Goal: Task Accomplishment & Management: Use online tool/utility

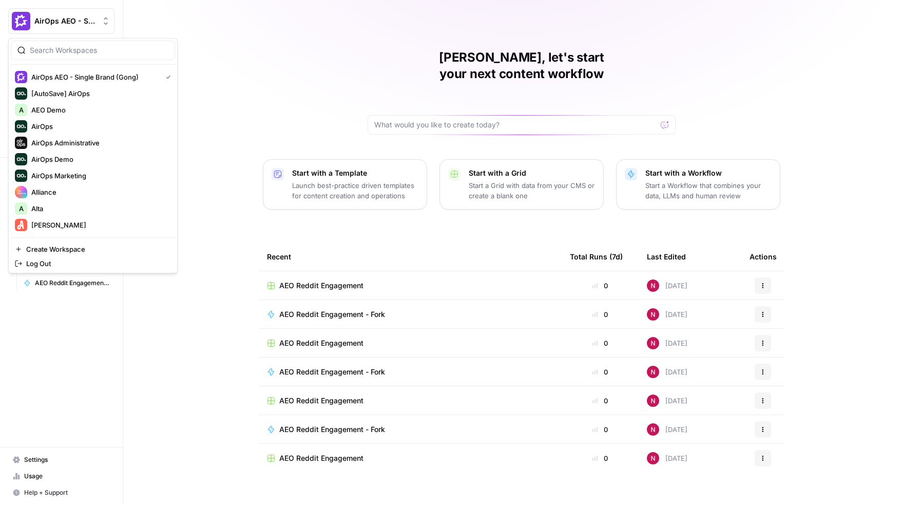
click at [85, 18] on span "AirOps AEO - Single Brand (Gong)" at bounding box center [65, 21] width 62 height 10
click at [43, 249] on span "Create Workspace" at bounding box center [96, 249] width 141 height 10
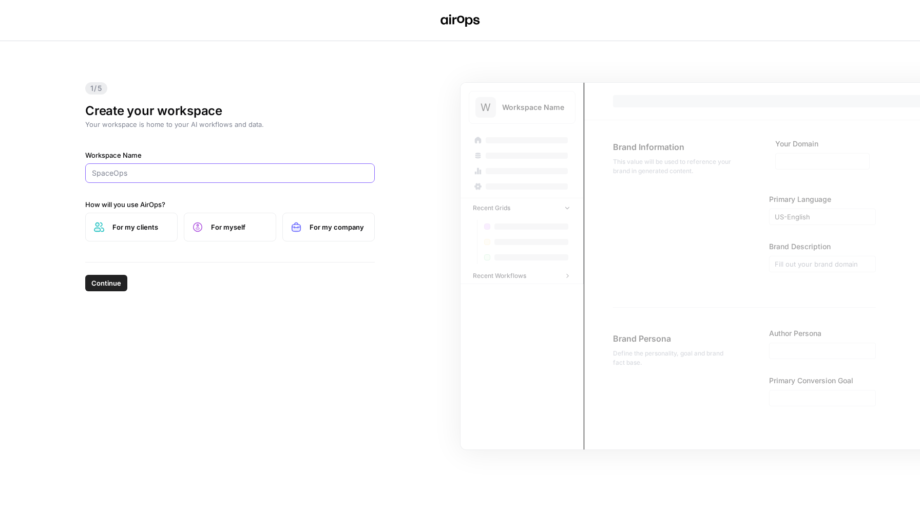
click at [239, 174] on input "Workspace Name" at bounding box center [230, 173] width 276 height 10
type input "ef.com"
click at [310, 223] on span "For my company" at bounding box center [338, 227] width 56 height 10
click at [113, 284] on span "Continue" at bounding box center [106, 283] width 30 height 10
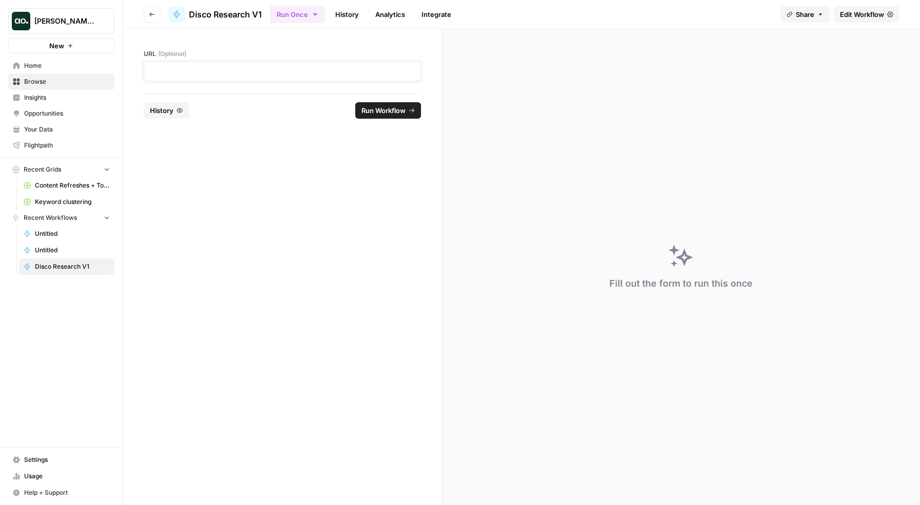
click at [359, 74] on p at bounding box center [282, 71] width 264 height 10
click at [367, 106] on span "Run Workflow" at bounding box center [383, 110] width 44 height 10
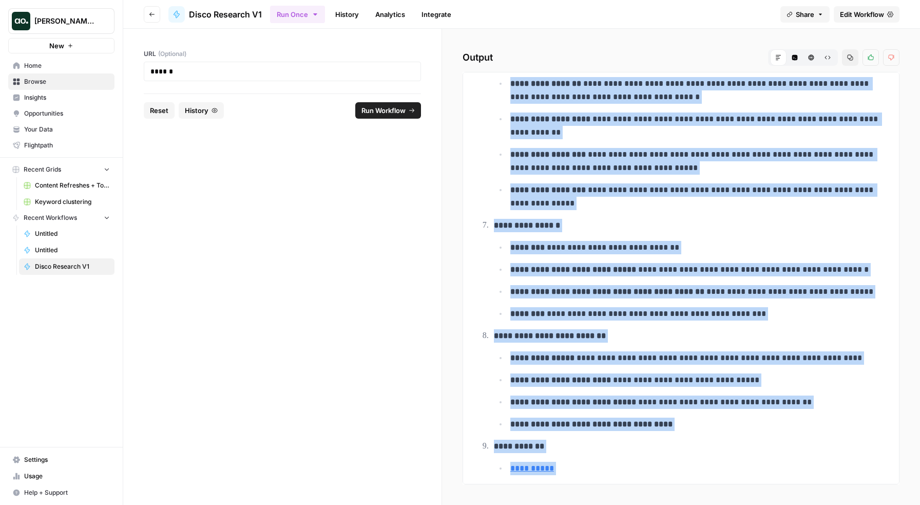
scroll to position [418, 0]
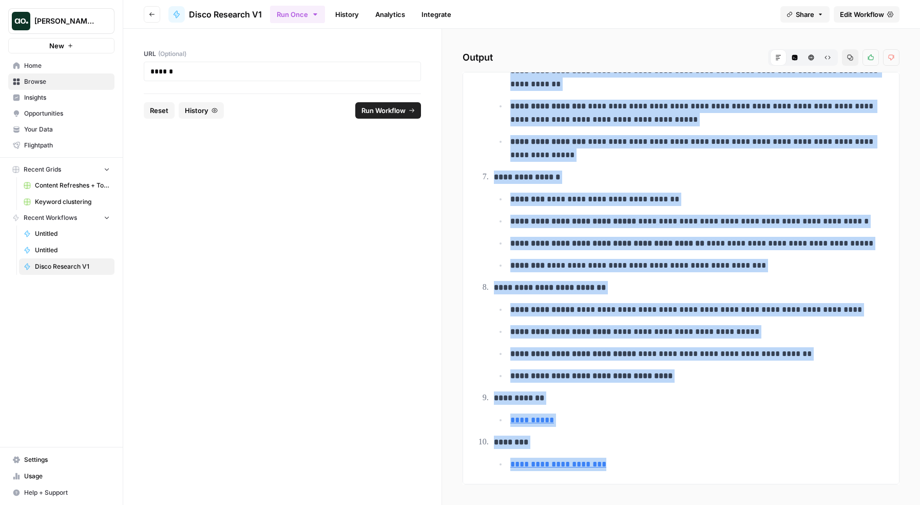
drag, startPoint x: 494, startPoint y: 99, endPoint x: 762, endPoint y: 460, distance: 449.9
click at [762, 460] on ol "**********" at bounding box center [680, 73] width 407 height 796
copy ol "**********"
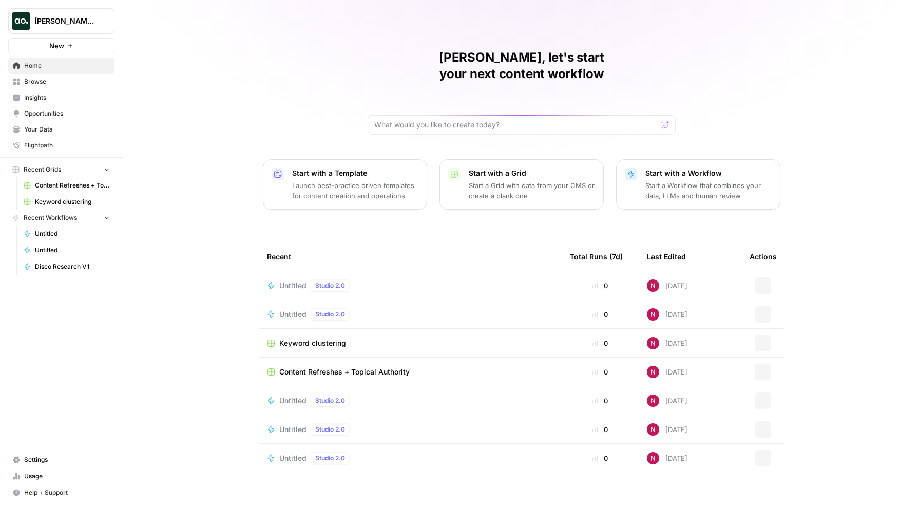
click at [86, 20] on span "[PERSON_NAME]'s Workspace" at bounding box center [65, 21] width 62 height 10
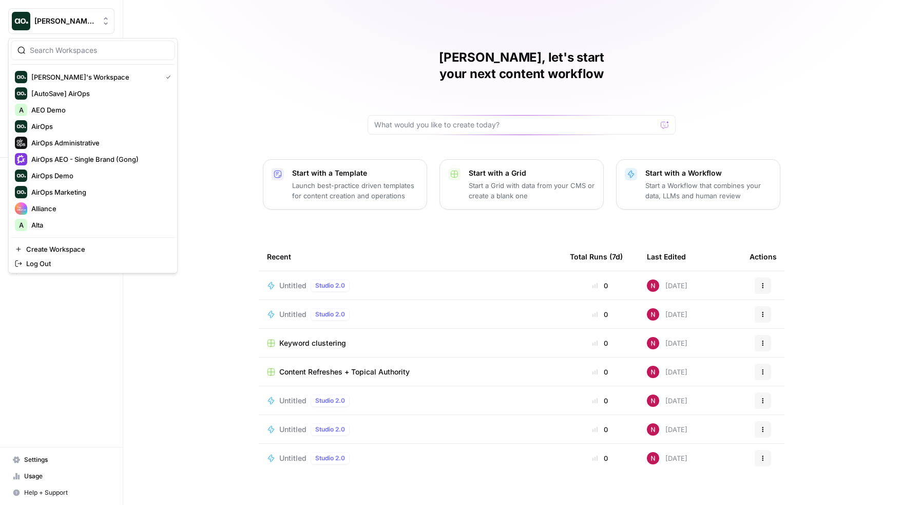
click at [84, 49] on input "search" at bounding box center [99, 50] width 139 height 10
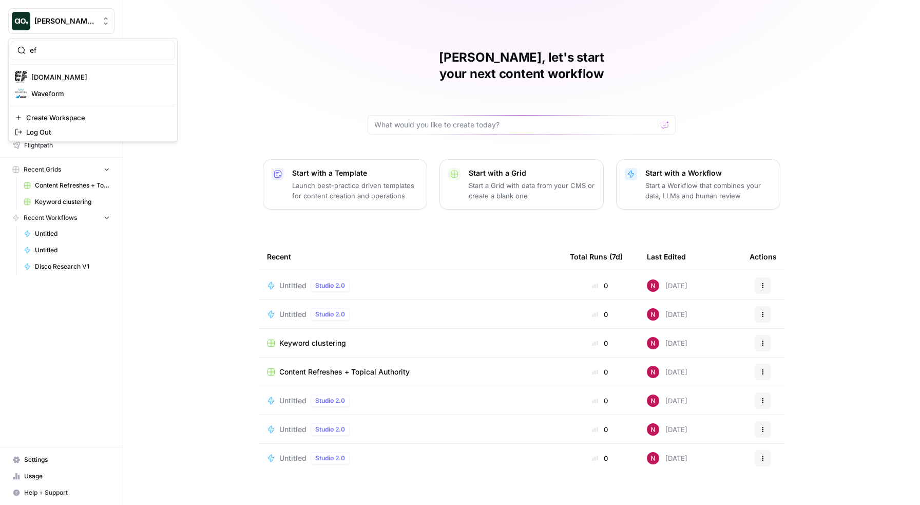
type input "ef"
click at [71, 78] on span "ef.com" at bounding box center [99, 77] width 136 height 10
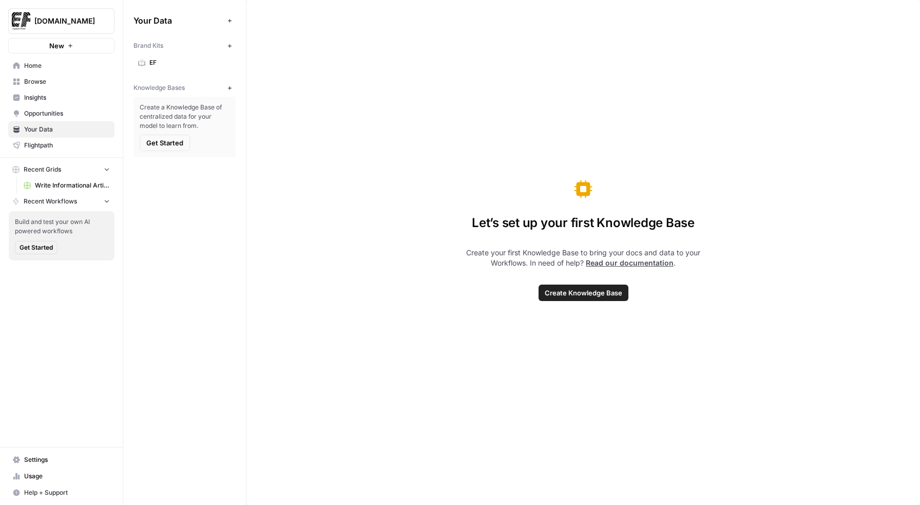
click at [229, 44] on icon "button" at bounding box center [230, 46] width 6 height 6
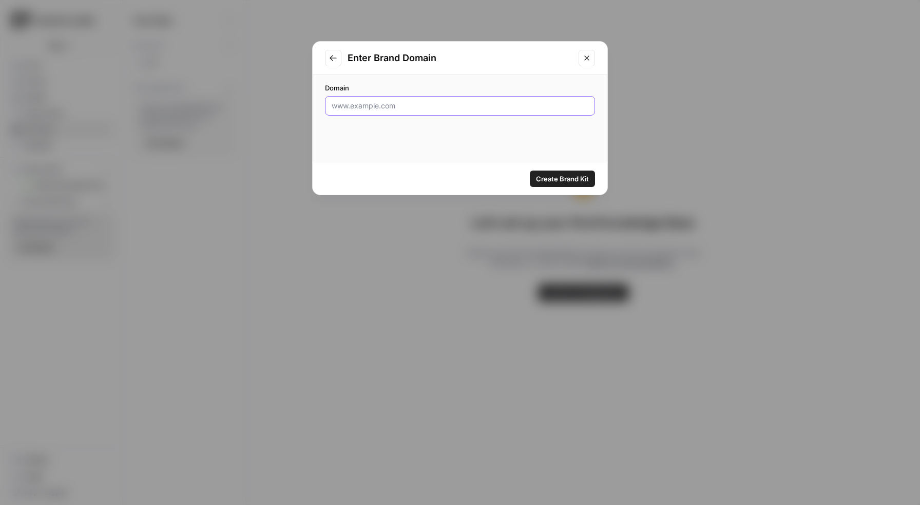
click at [402, 109] on input "Domain" at bounding box center [460, 106] width 257 height 10
type input "ef.edu"
click at [563, 180] on span "Create Brand Kit" at bounding box center [562, 179] width 53 height 10
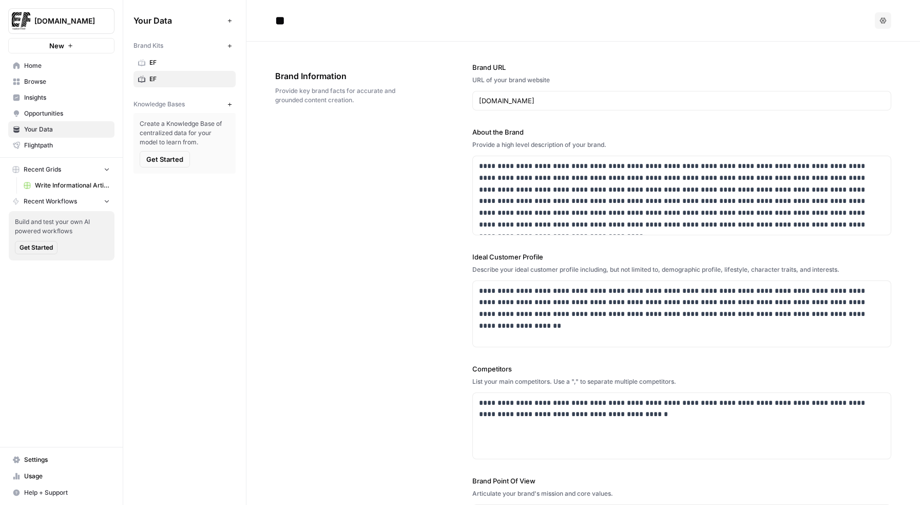
click at [290, 19] on input "**" at bounding box center [353, 20] width 164 height 21
type input "******"
click at [169, 63] on span "EF" at bounding box center [190, 62] width 82 height 9
click at [305, 22] on input "**" at bounding box center [353, 20] width 164 height 21
type input "******"
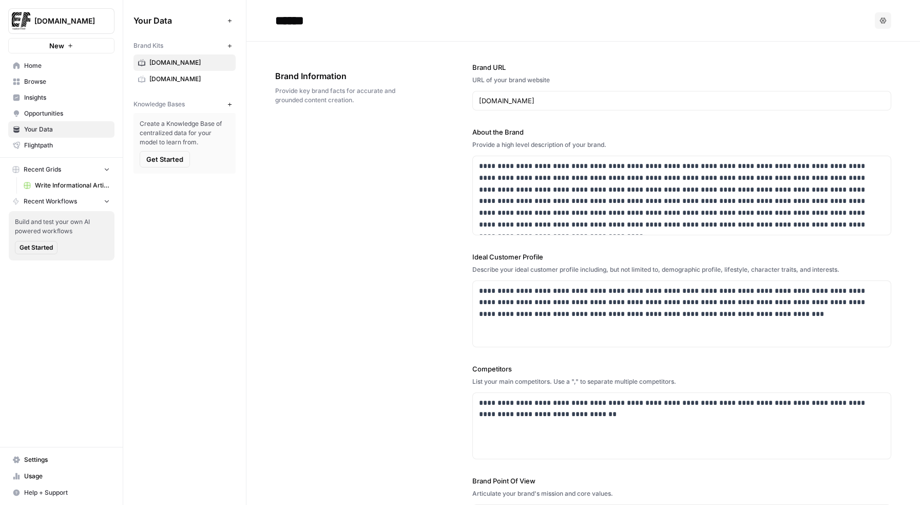
click at [317, 42] on div "**********" at bounding box center [583, 317] width 616 height 550
click at [166, 79] on span "EF.edu" at bounding box center [190, 78] width 82 height 9
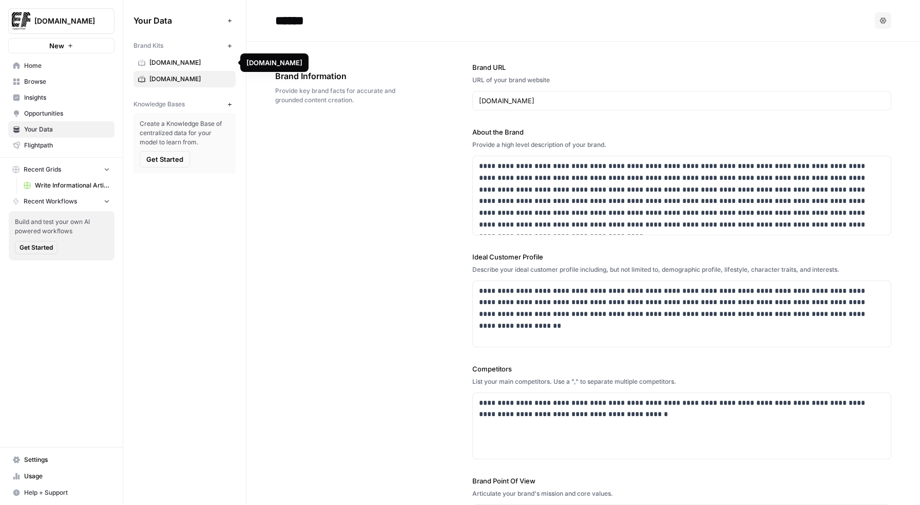
click at [177, 62] on span "EF.com" at bounding box center [190, 62] width 82 height 9
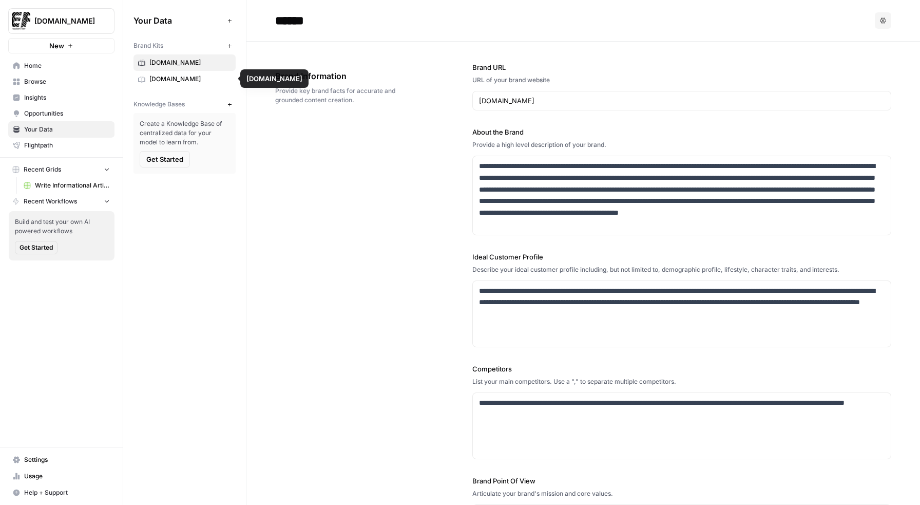
click at [177, 75] on span "EF.edu" at bounding box center [190, 78] width 82 height 9
click at [177, 61] on span "EF.com" at bounding box center [190, 62] width 82 height 9
click at [177, 75] on span "EF.edu" at bounding box center [190, 78] width 82 height 9
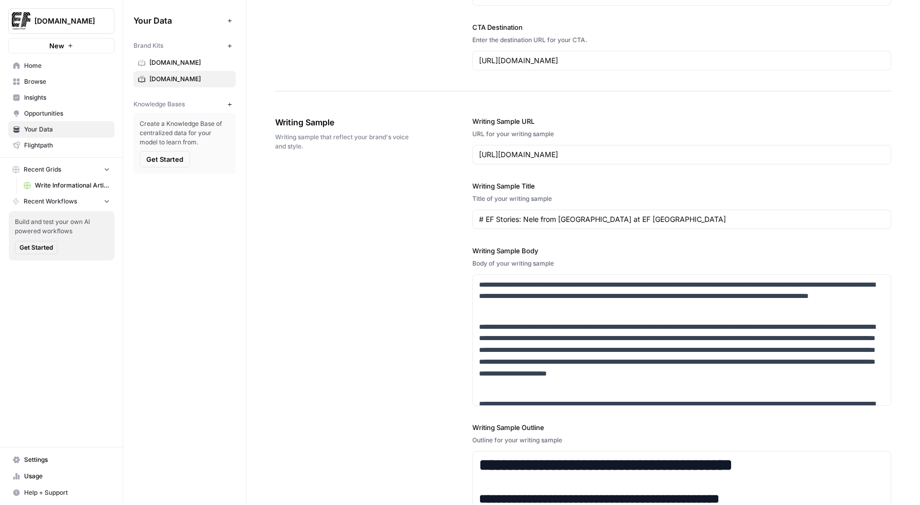
scroll to position [1048, 0]
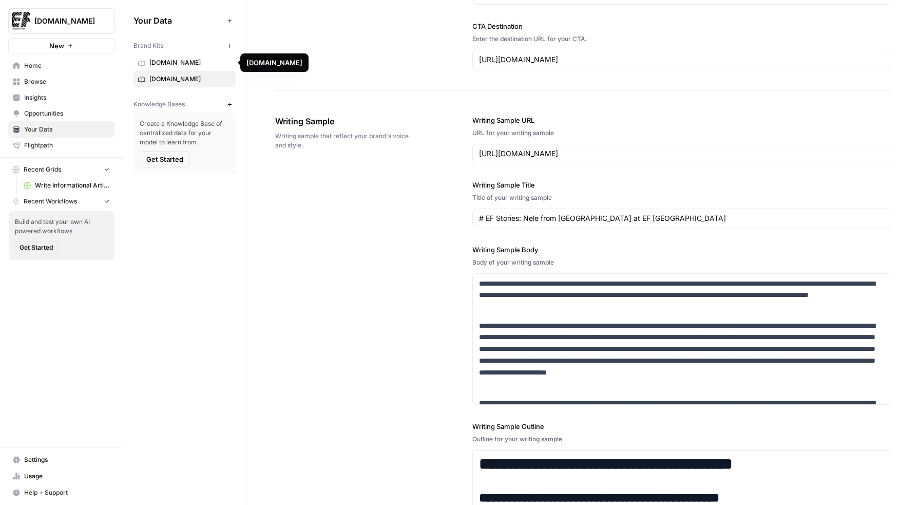
click at [193, 67] on link "EF.com" at bounding box center [184, 62] width 102 height 16
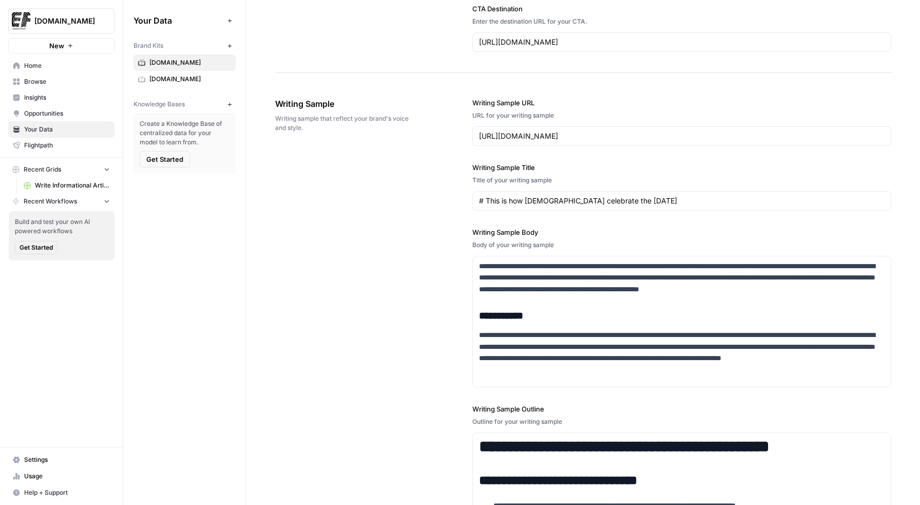
scroll to position [1064, 0]
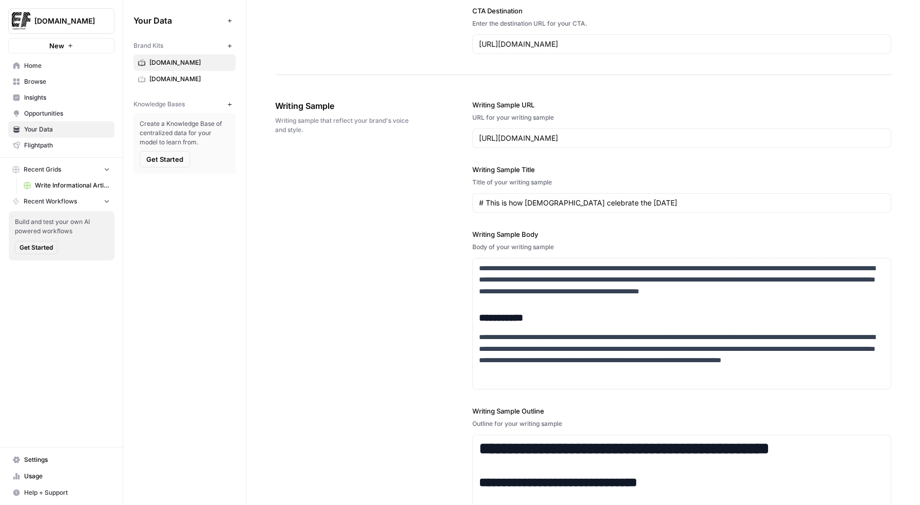
click at [180, 81] on span "EF.edu" at bounding box center [190, 78] width 82 height 9
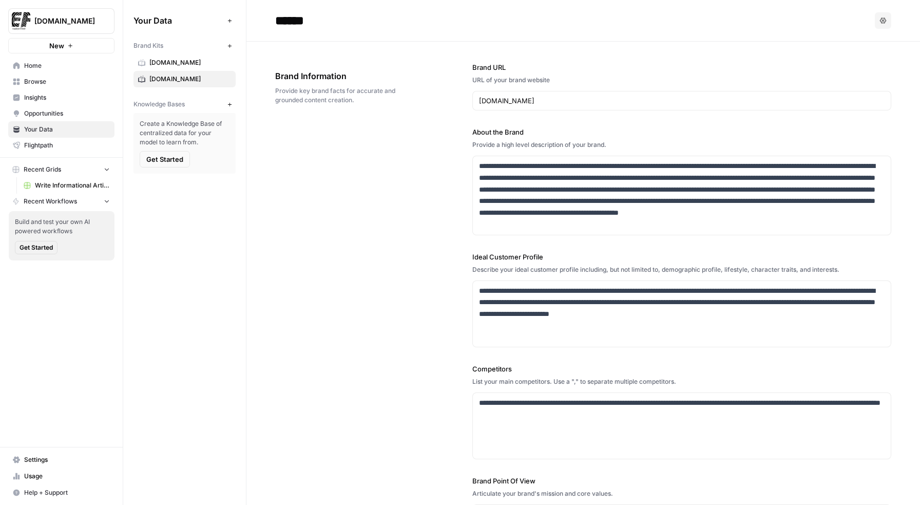
click at [164, 64] on span "EF.com" at bounding box center [190, 62] width 82 height 9
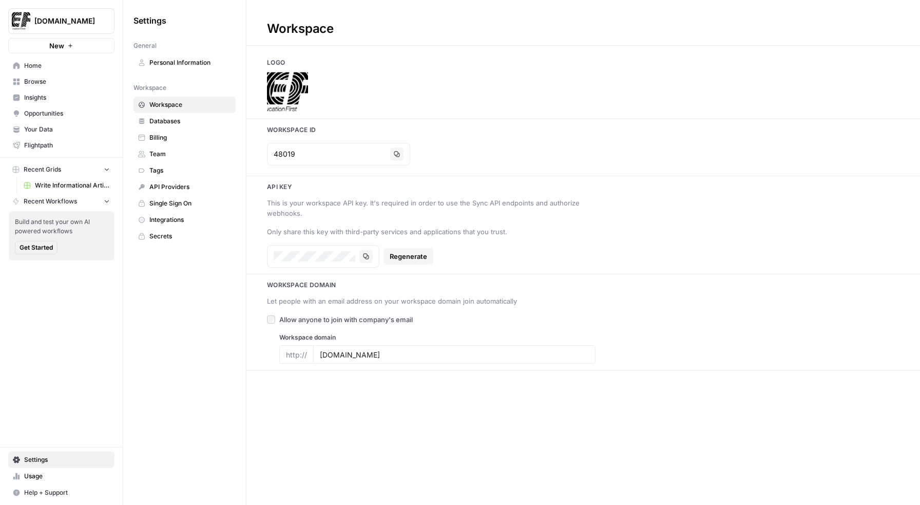
click at [54, 66] on span "Home" at bounding box center [67, 65] width 86 height 9
